Goal: Task Accomplishment & Management: Manage account settings

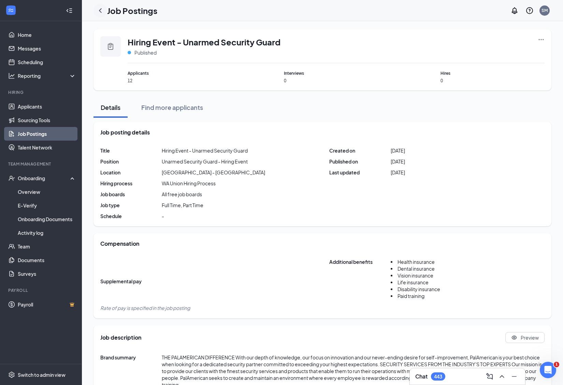
click at [101, 11] on icon "ChevronLeft" at bounding box center [100, 10] width 8 height 8
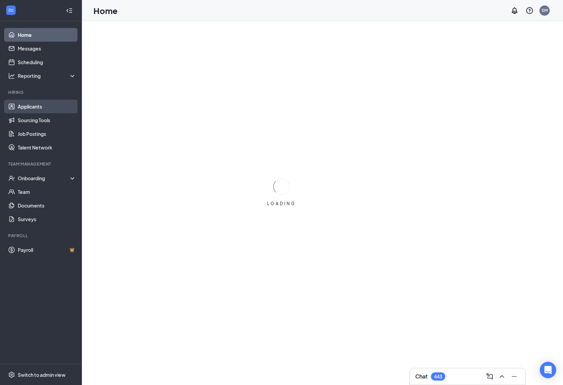
click at [46, 104] on link "Applicants" at bounding box center [47, 107] width 58 height 14
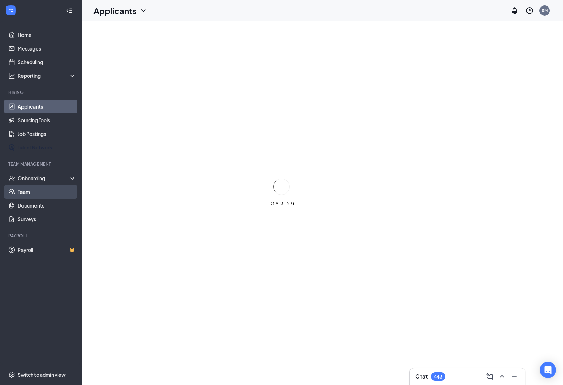
click at [33, 186] on link "Team" at bounding box center [47, 192] width 58 height 14
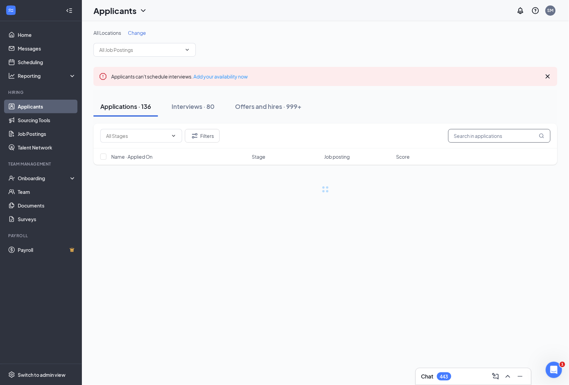
click at [485, 136] on input "text" at bounding box center [499, 136] width 102 height 14
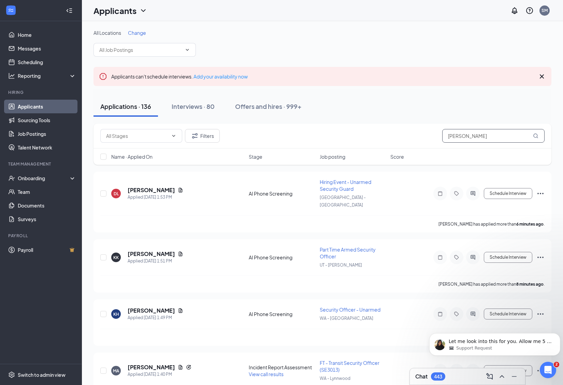
type input "[PERSON_NAME]"
